Goal: Transaction & Acquisition: Download file/media

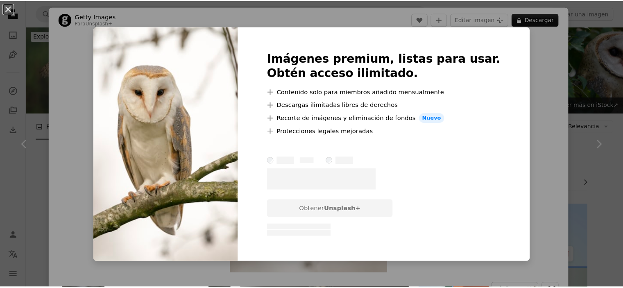
scroll to position [409, 0]
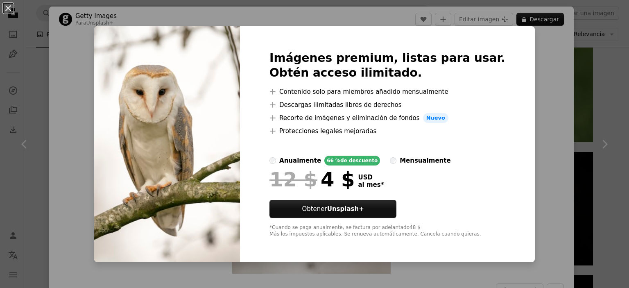
click at [573, 68] on div "An X shape Imágenes premium, listas para usar. Obtén acceso ilimitado. A plus s…" at bounding box center [314, 144] width 629 height 288
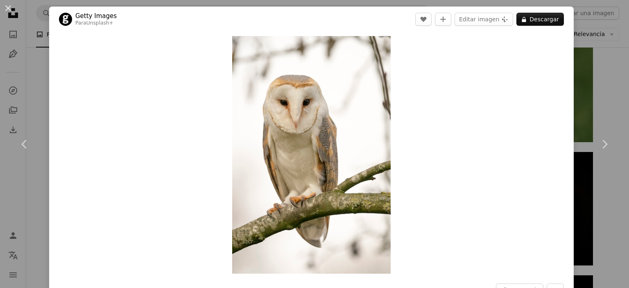
click at [599, 68] on div "An X shape Chevron left Chevron right Getty Images Para Unsplash+ A heart A plu…" at bounding box center [314, 144] width 629 height 288
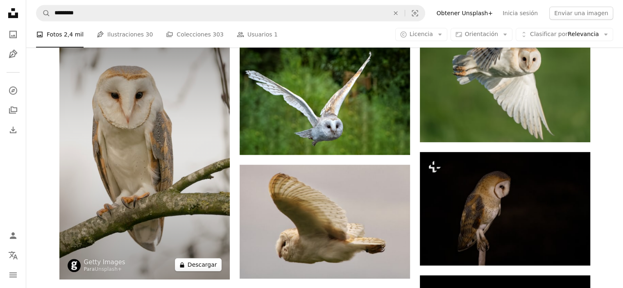
click at [206, 261] on button "A lock Descargar" at bounding box center [198, 264] width 47 height 13
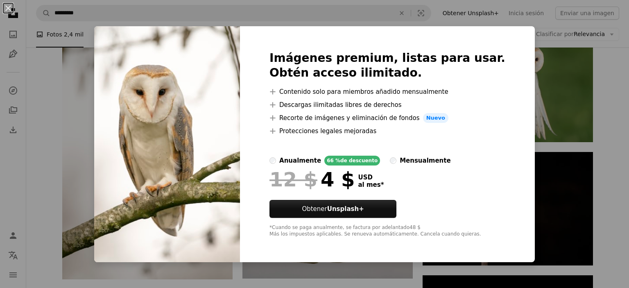
click at [551, 51] on div "An X shape Imágenes premium, listas para usar. Obtén acceso ilimitado. A plus s…" at bounding box center [314, 144] width 629 height 288
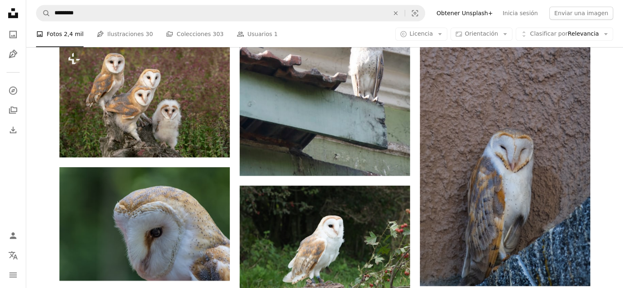
scroll to position [778, 0]
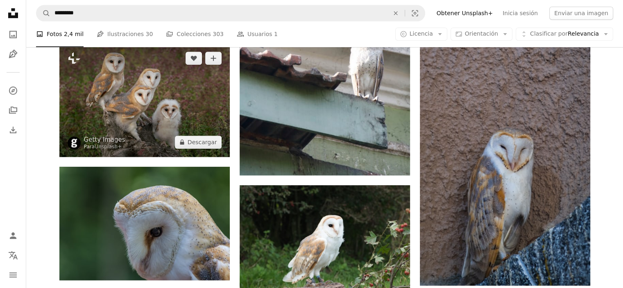
click at [206, 78] on img at bounding box center [144, 99] width 170 height 113
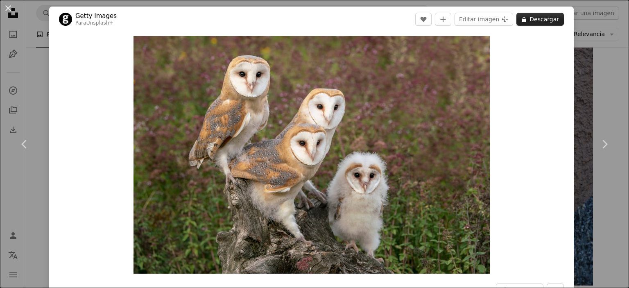
click at [531, 24] on button "A lock Descargar" at bounding box center [539, 19] width 47 height 13
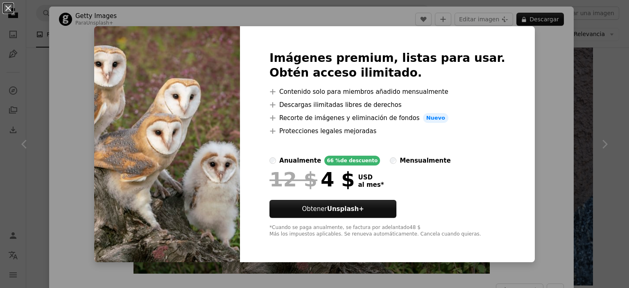
click at [575, 41] on div "An X shape Imágenes premium, listas para usar. Obtén acceso ilimitado. A plus s…" at bounding box center [314, 144] width 629 height 288
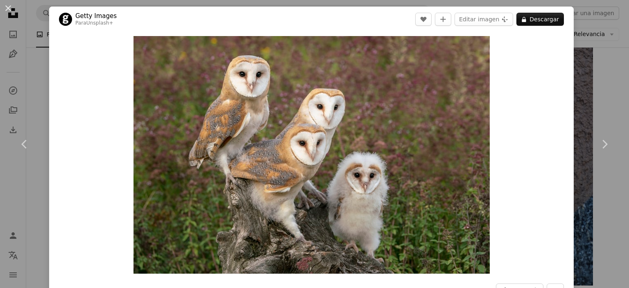
click at [585, 50] on div "An X shape Chevron left Chevron right Getty Images Para Unsplash+ A heart A plu…" at bounding box center [314, 144] width 629 height 288
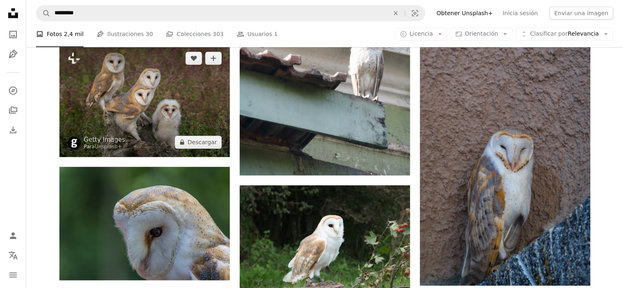
click at [155, 129] on img at bounding box center [144, 99] width 170 height 113
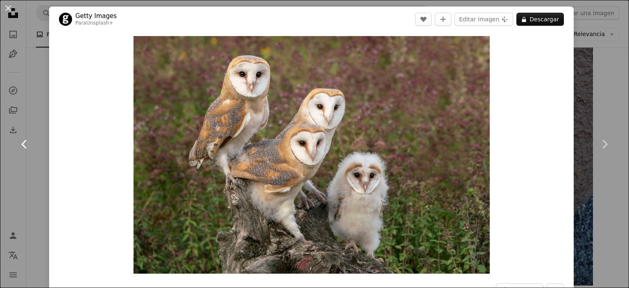
click at [41, 162] on link "Chevron left" at bounding box center [24, 144] width 49 height 79
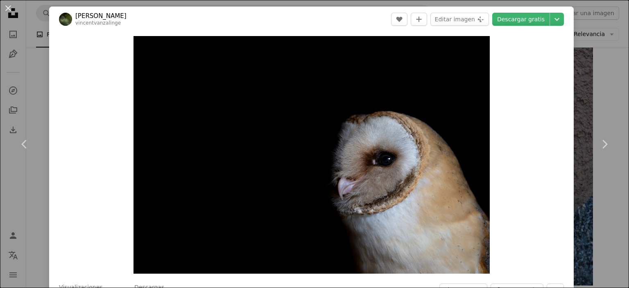
click at [628, 164] on html "Unsplash logo Página de inicio de Unsplash A photo Pen Tool A compass A stack o…" at bounding box center [314, 74] width 629 height 1705
click at [604, 140] on icon "Chevron right" at bounding box center [604, 144] width 13 height 13
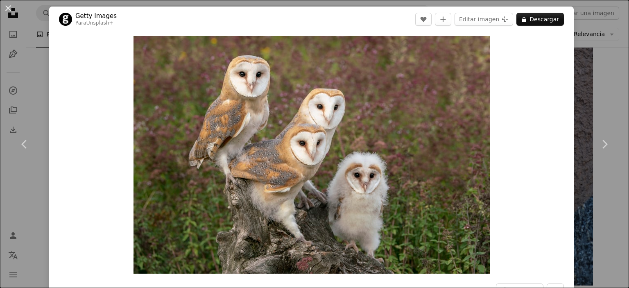
click at [600, 78] on div "An X shape Chevron left Chevron right Getty Images Para Unsplash+ A heart A plu…" at bounding box center [314, 144] width 629 height 288
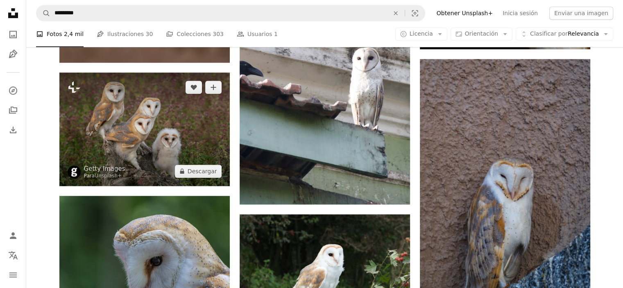
scroll to position [696, 0]
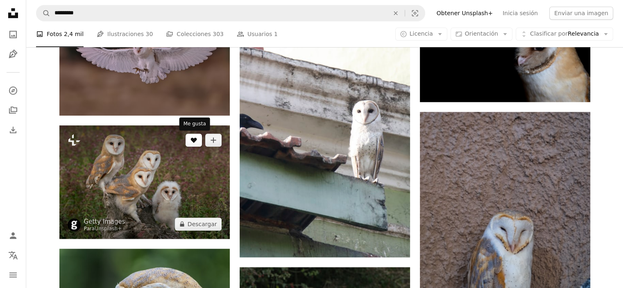
click at [193, 141] on icon "Me gusta" at bounding box center [193, 140] width 6 height 5
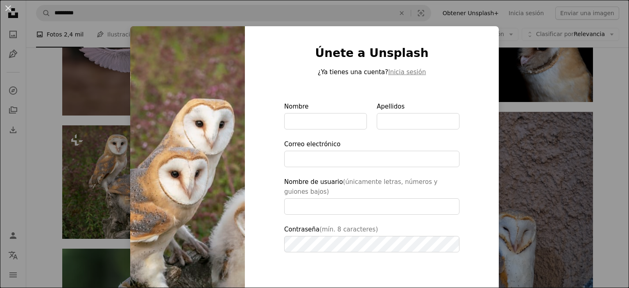
click at [572, 54] on div "An X shape Únete a Unsplash ¿Ya tienes una cuenta? Inicia sesión Nombre Apellid…" at bounding box center [314, 144] width 629 height 288
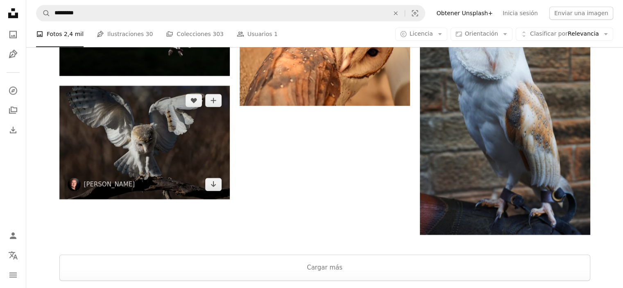
scroll to position [1105, 0]
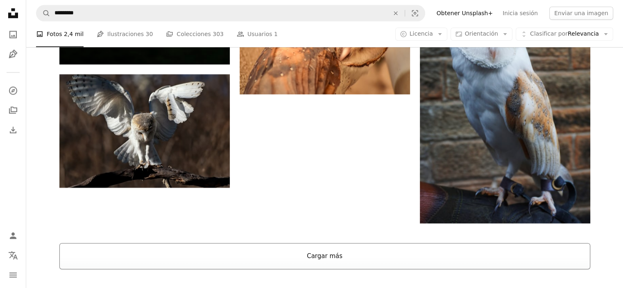
click at [330, 261] on button "Cargar más" at bounding box center [324, 256] width 531 height 26
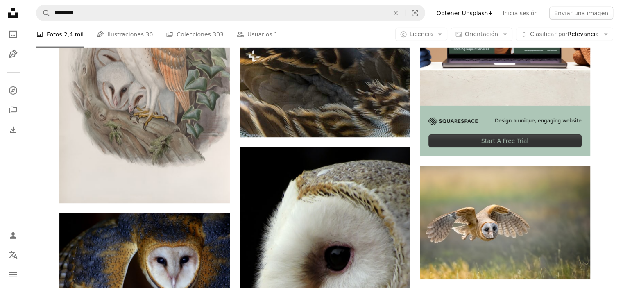
scroll to position [0, 0]
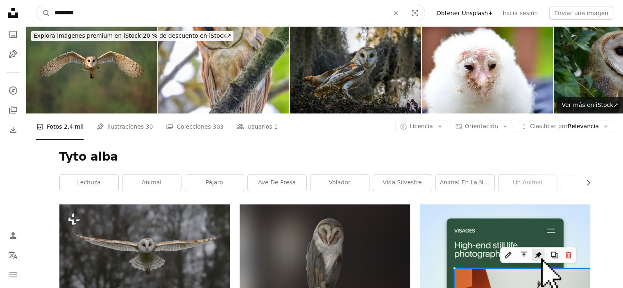
drag, startPoint x: 106, startPoint y: 16, endPoint x: 0, endPoint y: 18, distance: 106.1
paste input "**********"
type input "**********"
click button "A magnifying glass" at bounding box center [43, 13] width 14 height 16
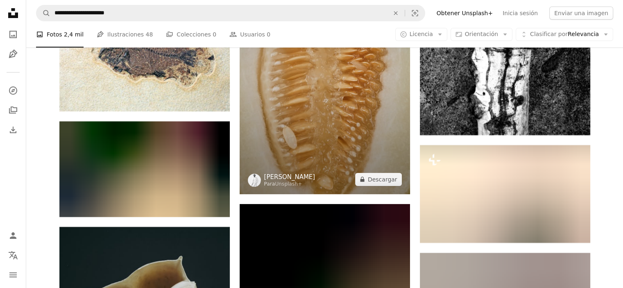
scroll to position [3158, 0]
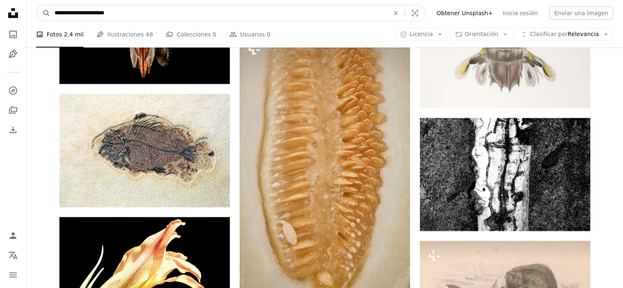
drag, startPoint x: 157, startPoint y: 9, endPoint x: 0, endPoint y: 18, distance: 157.4
type input "**********"
click at [36, 5] on button "A magnifying glass" at bounding box center [43, 13] width 14 height 16
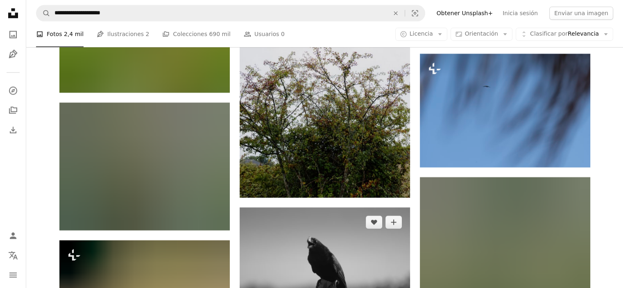
scroll to position [4503, 0]
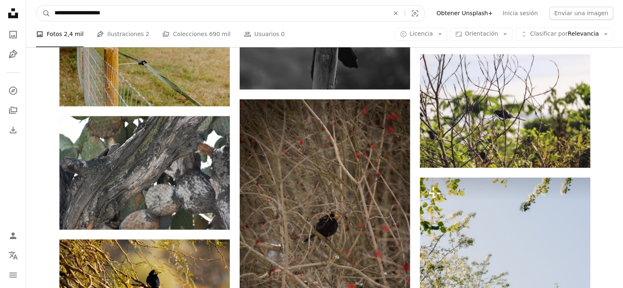
click at [77, 7] on input "**********" at bounding box center [218, 13] width 336 height 16
type input "*"
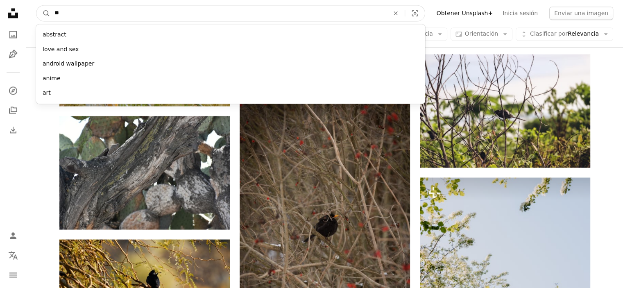
type input "***"
click button "A magnifying glass" at bounding box center [43, 13] width 14 height 16
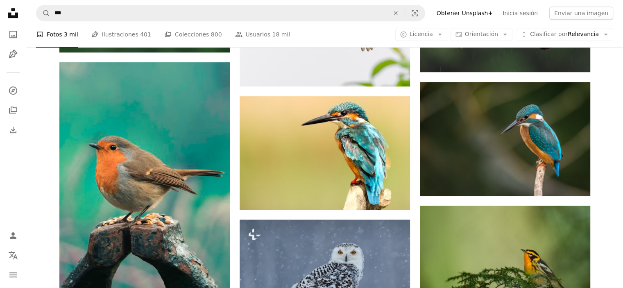
scroll to position [573, 0]
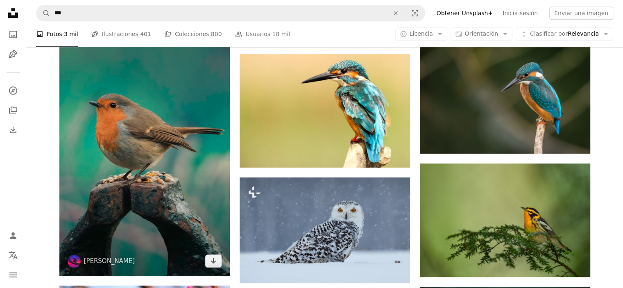
click at [142, 111] on img at bounding box center [144, 147] width 170 height 255
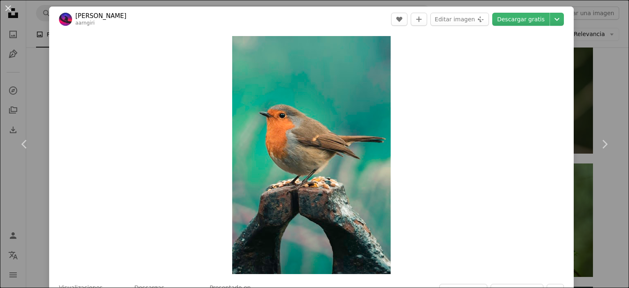
drag, startPoint x: 358, startPoint y: 98, endPoint x: 591, endPoint y: 42, distance: 239.5
click at [591, 42] on div "An X shape Chevron left Chevron right [PERSON_NAME] aarngiri A heart A plus sig…" at bounding box center [314, 144] width 629 height 288
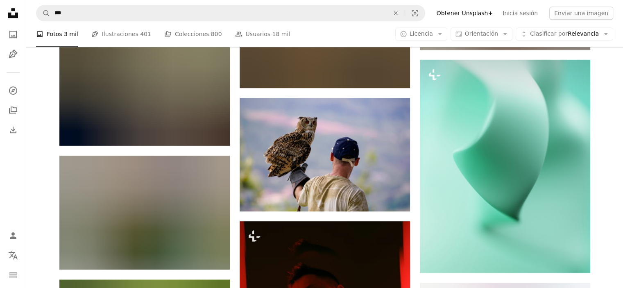
scroll to position [16293, 0]
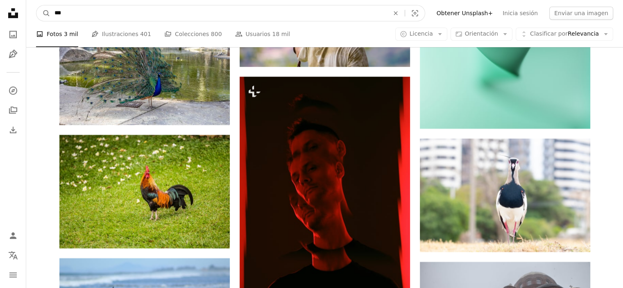
drag, startPoint x: 18, startPoint y: 16, endPoint x: 3, endPoint y: 36, distance: 24.8
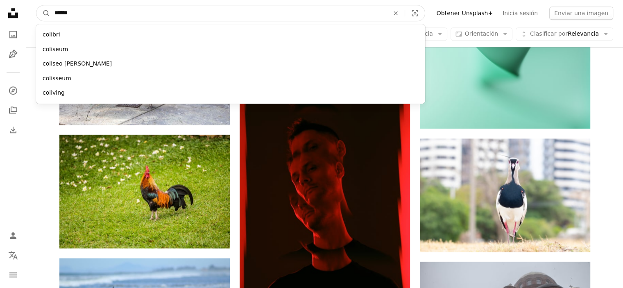
type input "*******"
click button "A magnifying glass" at bounding box center [43, 13] width 14 height 16
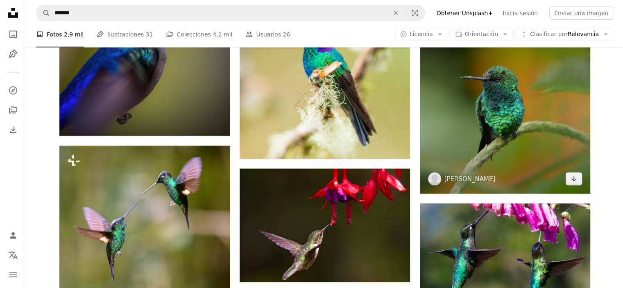
scroll to position [2047, 0]
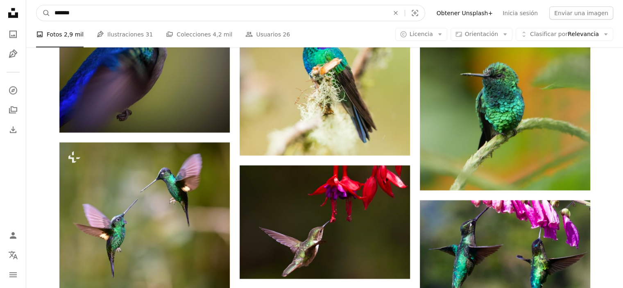
click at [116, 7] on nav "A magnifying glass ******* An X shape Visual search Filters Obtener Unsplash+ I…" at bounding box center [324, 13] width 596 height 26
click at [115, 8] on input "*******" at bounding box center [218, 13] width 336 height 16
click at [115, 10] on input "*******" at bounding box center [218, 13] width 336 height 16
drag, startPoint x: 115, startPoint y: 10, endPoint x: 15, endPoint y: 9, distance: 99.9
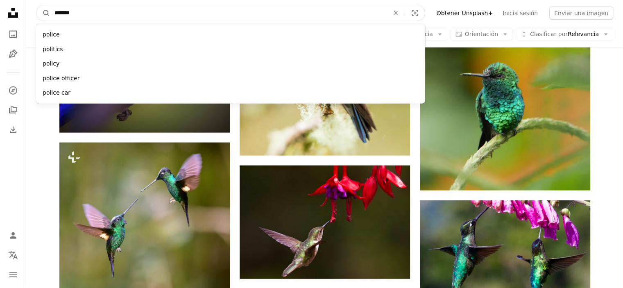
type input "*******"
click at [36, 5] on button "A magnifying glass" at bounding box center [43, 13] width 14 height 16
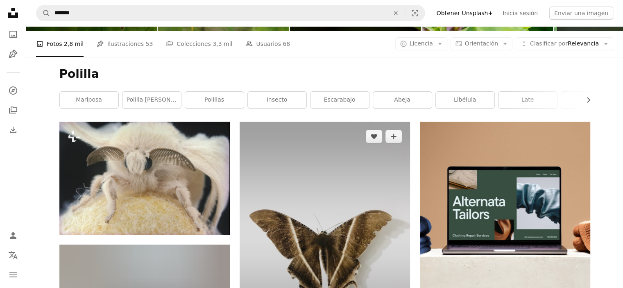
scroll to position [164, 0]
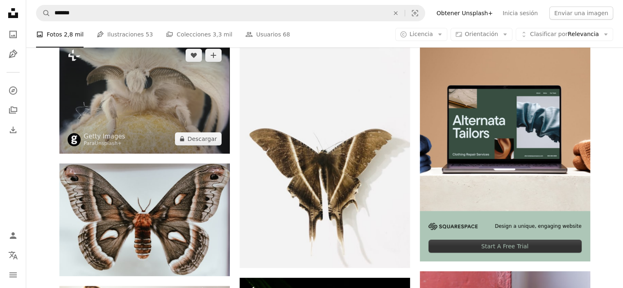
click at [190, 102] on img at bounding box center [144, 97] width 170 height 113
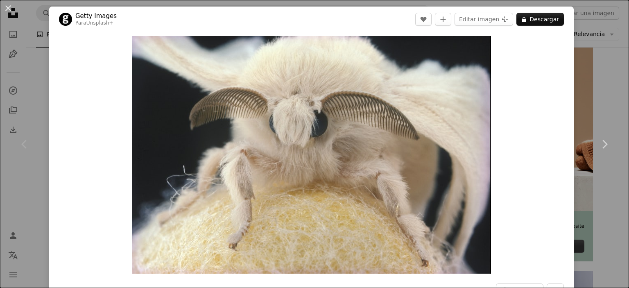
click at [585, 35] on div "An X shape Chevron left Chevron right Getty Images Para Unsplash+ A heart A plu…" at bounding box center [314, 144] width 629 height 288
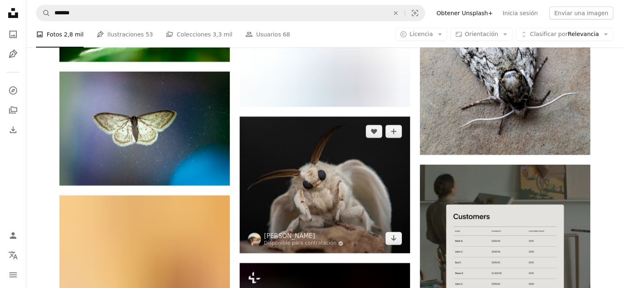
scroll to position [2702, 0]
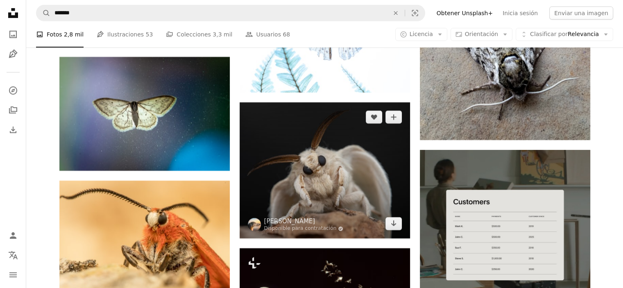
click at [357, 196] on img at bounding box center [324, 170] width 170 height 136
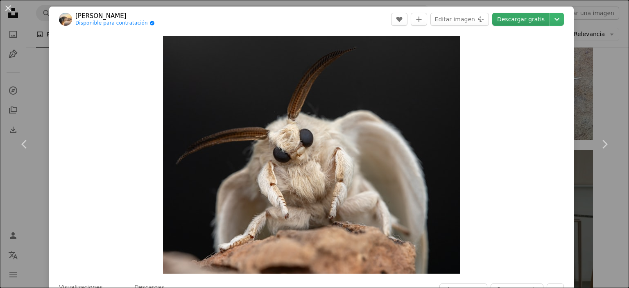
click at [511, 20] on link "Descargar gratis" at bounding box center [520, 19] width 57 height 13
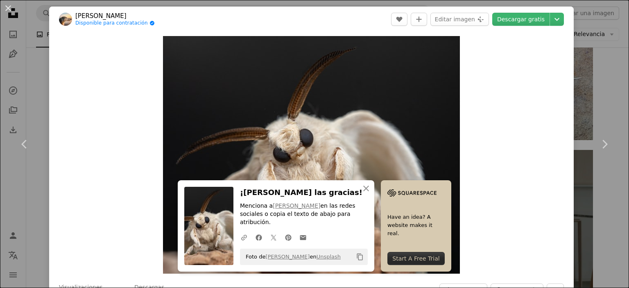
click at [595, 103] on div "An X shape Chevron left Chevron right [PERSON_NAME] Disponible para contratació…" at bounding box center [314, 144] width 629 height 288
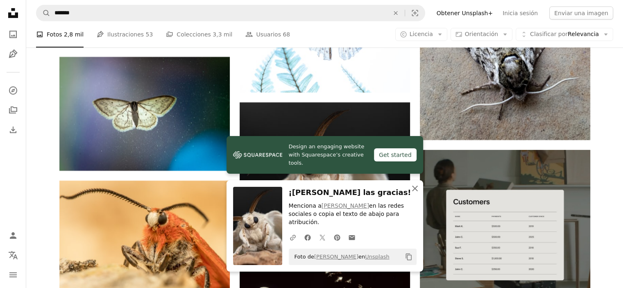
click at [414, 193] on icon "An X shape" at bounding box center [415, 188] width 10 height 10
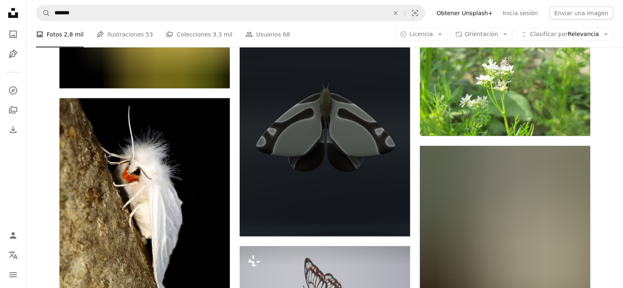
scroll to position [8392, 0]
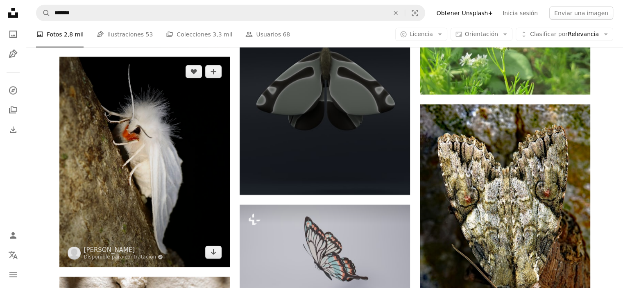
click at [170, 142] on img at bounding box center [144, 162] width 170 height 210
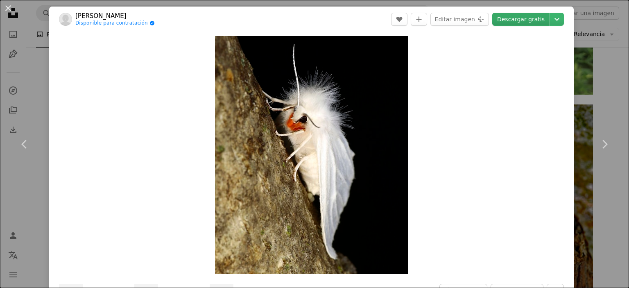
click at [516, 17] on link "Descargar gratis" at bounding box center [520, 19] width 57 height 13
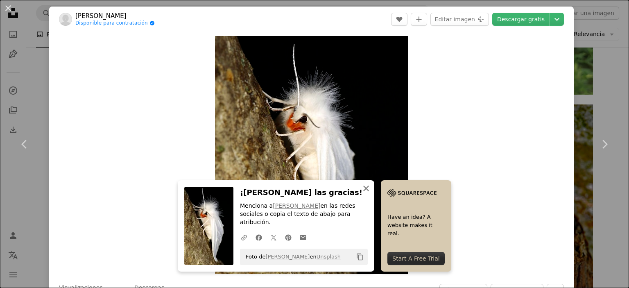
click at [364, 193] on icon "An X shape" at bounding box center [366, 188] width 10 height 10
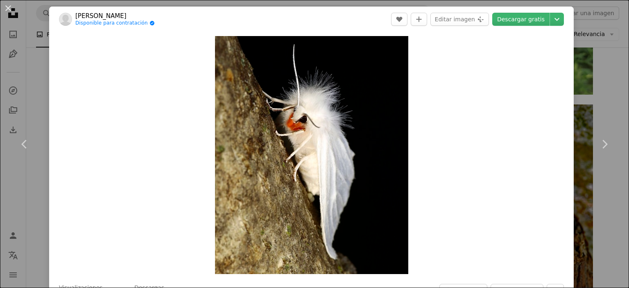
click at [564, 117] on div "Zoom in" at bounding box center [311, 155] width 524 height 246
click at [585, 130] on link "Chevron right" at bounding box center [604, 144] width 49 height 79
click at [578, 75] on div "An X shape Chevron left Chevron right [PERSON_NAME] Disponible para contratació…" at bounding box center [314, 144] width 629 height 288
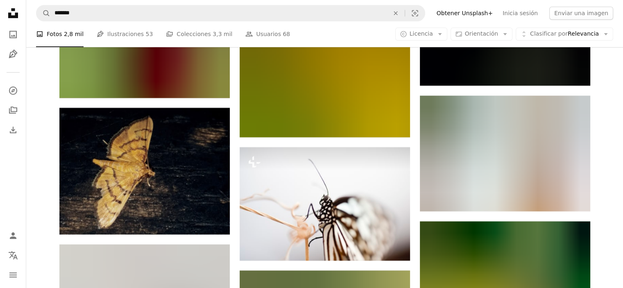
scroll to position [29392, 0]
